Goal: Task Accomplishment & Management: Use online tool/utility

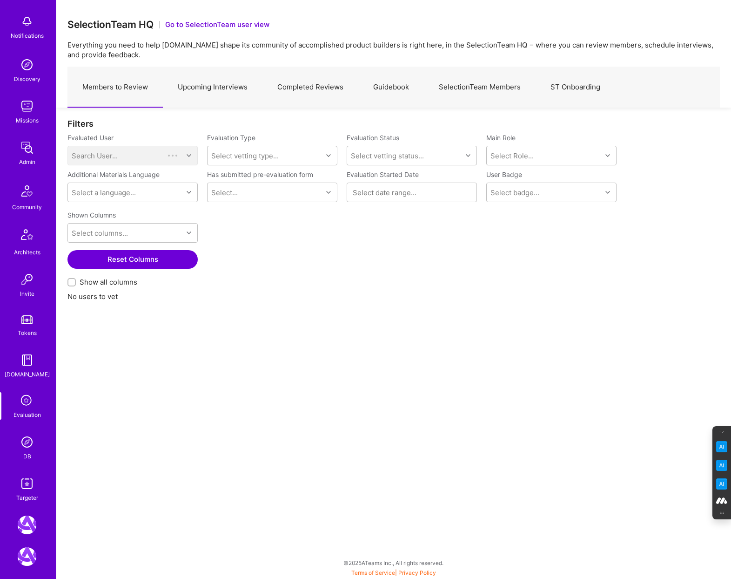
scroll to position [44, 0]
click at [25, 437] on img at bounding box center [27, 439] width 19 height 19
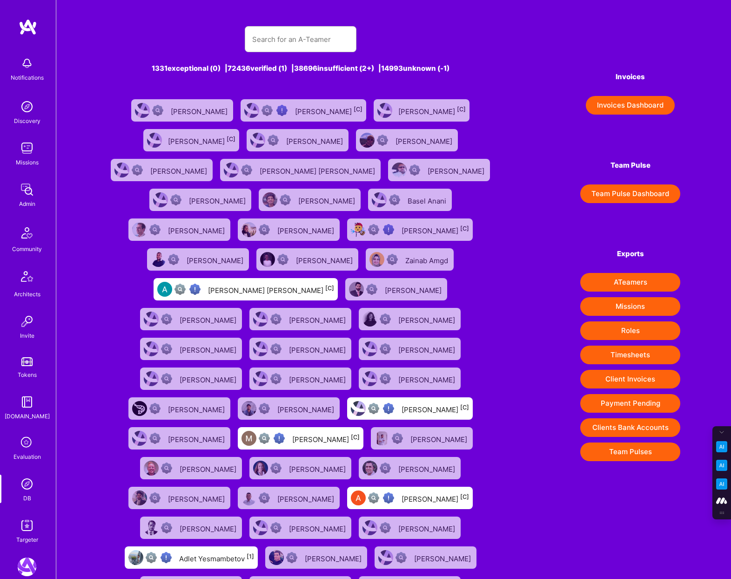
click at [27, 455] on div "Evaluation" at bounding box center [26, 457] width 27 height 10
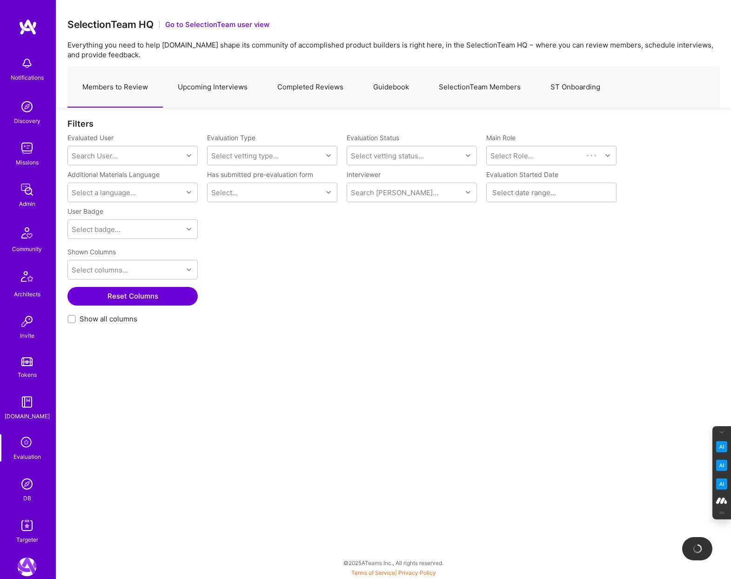
click at [308, 84] on link "Completed Reviews" at bounding box center [311, 87] width 96 height 40
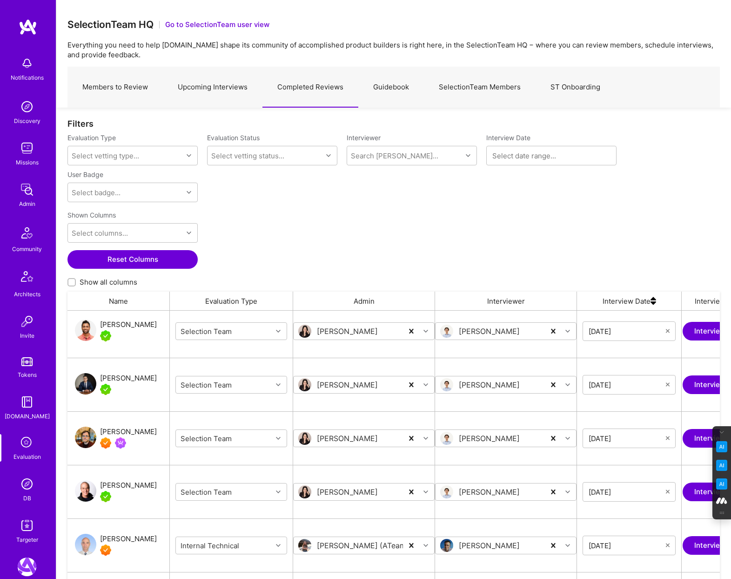
scroll to position [2042, 0]
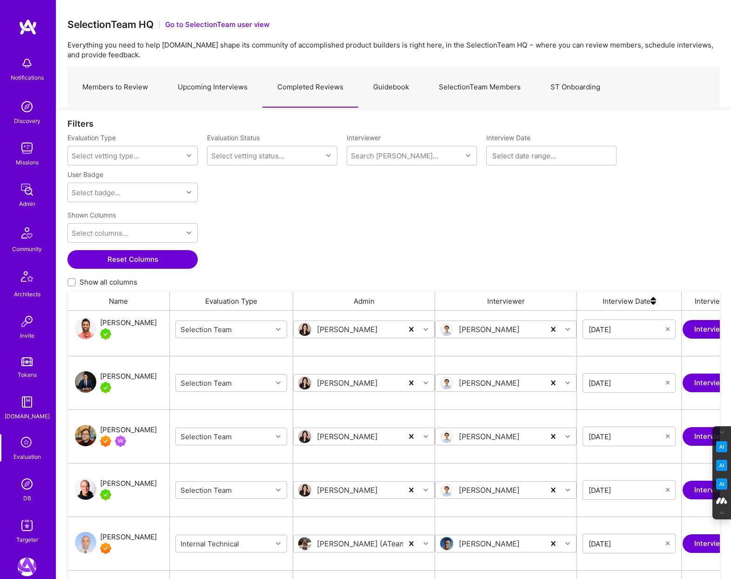
click at [121, 426] on div "[PERSON_NAME]" at bounding box center [128, 429] width 57 height 11
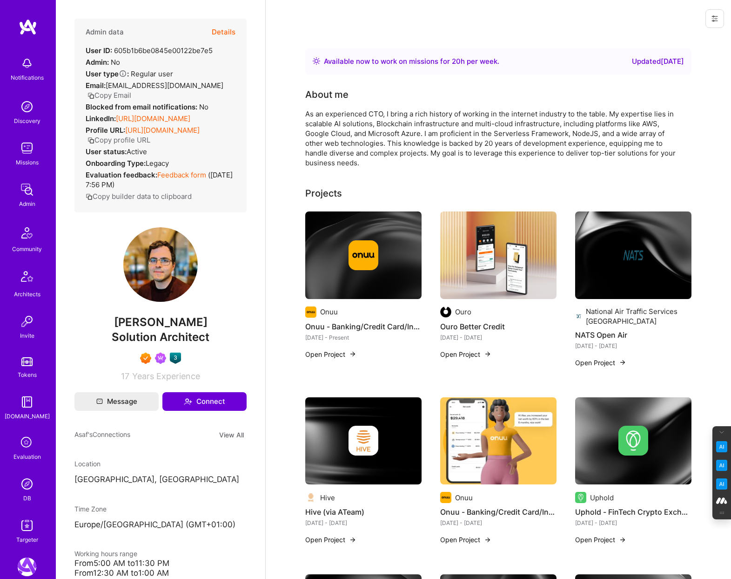
click at [224, 29] on button "Details" at bounding box center [224, 32] width 24 height 27
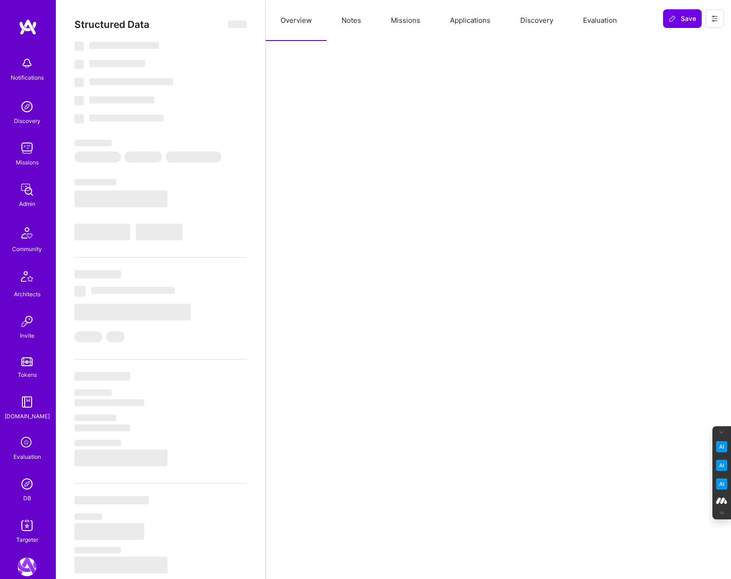
select select "Right Now"
select select "7"
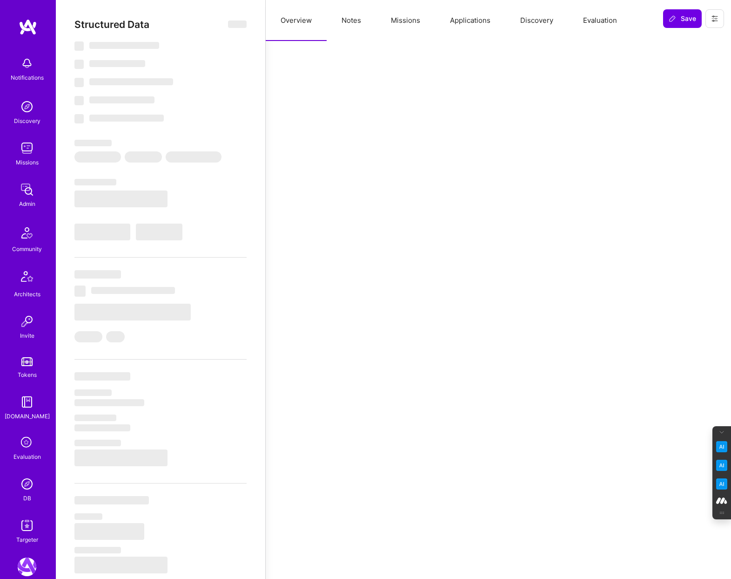
select select "US"
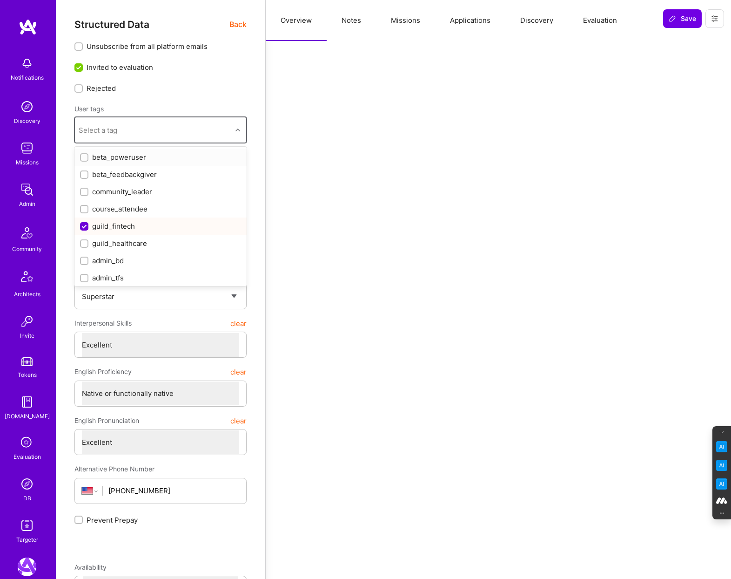
click at [195, 133] on div "Select a tag" at bounding box center [153, 130] width 157 height 19
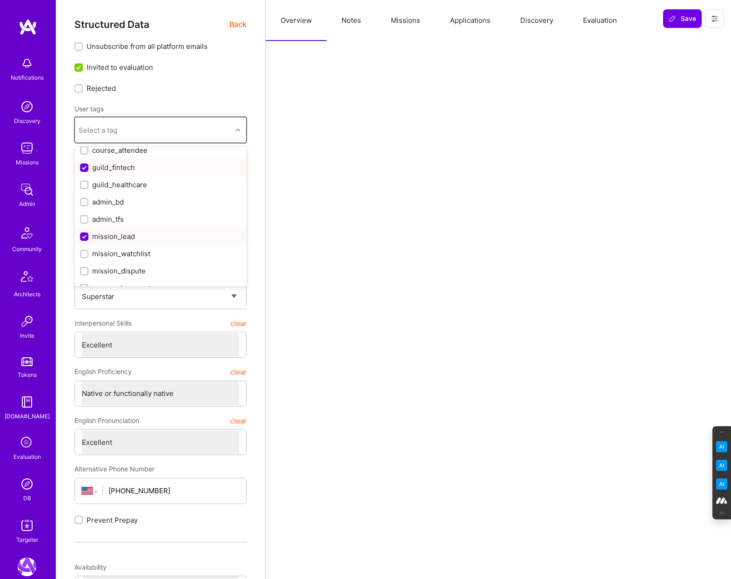
scroll to position [76, 0]
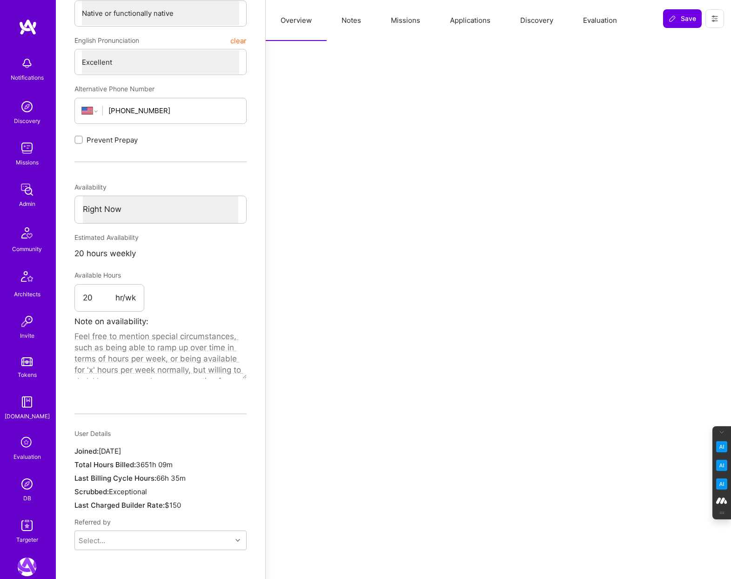
scroll to position [0, 0]
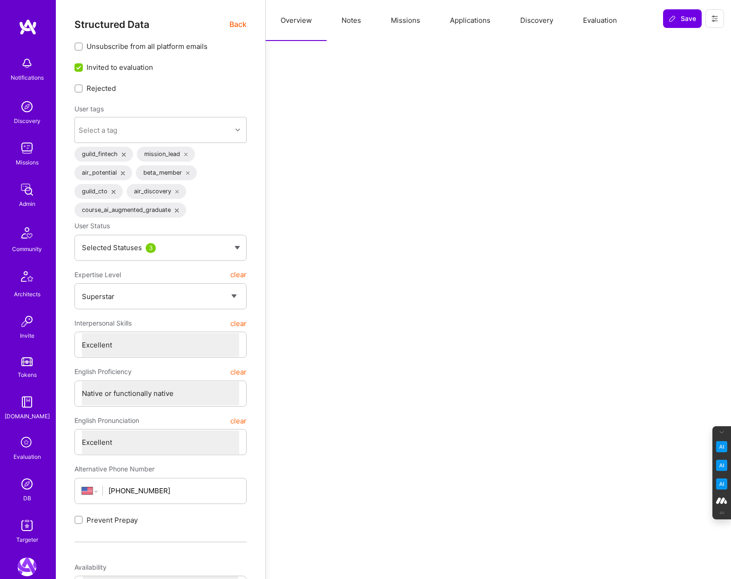
click at [236, 24] on span "Back" at bounding box center [237, 25] width 17 height 12
